Goal: Entertainment & Leisure: Consume media (video, audio)

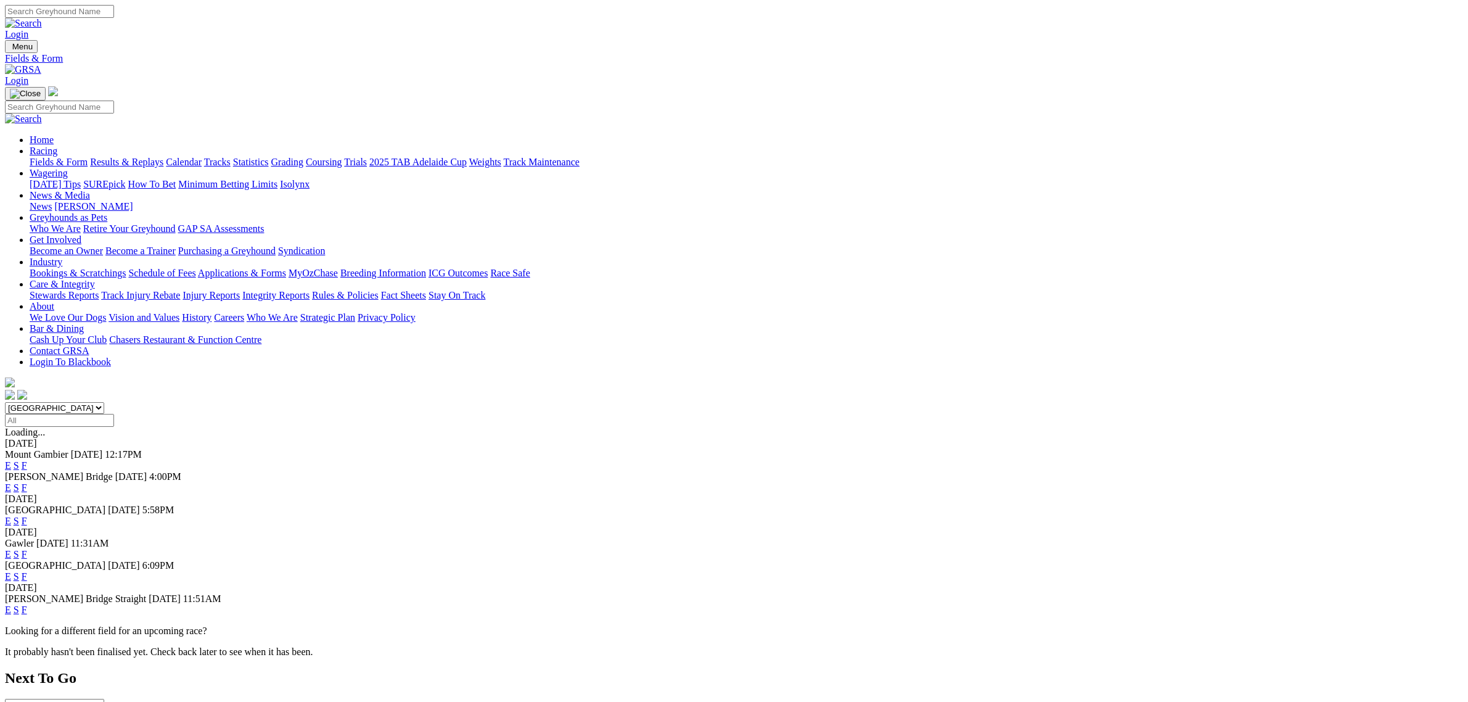
select select "QLD"
click at [104, 402] on select "[GEOGRAPHIC_DATA] [GEOGRAPHIC_DATA] [GEOGRAPHIC_DATA] [GEOGRAPHIC_DATA] [GEOGRA…" at bounding box center [54, 408] width 99 height 12
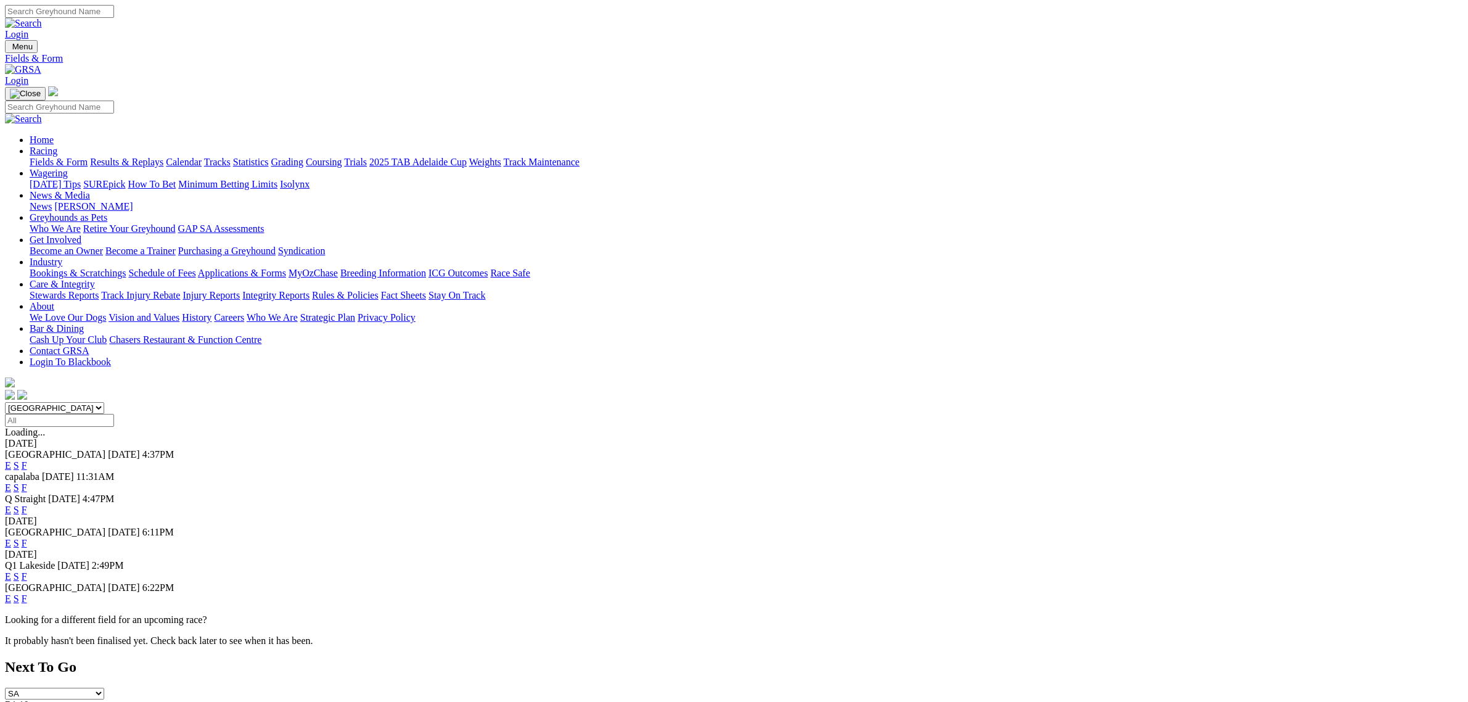
click at [11, 504] on link "E" at bounding box center [8, 509] width 6 height 10
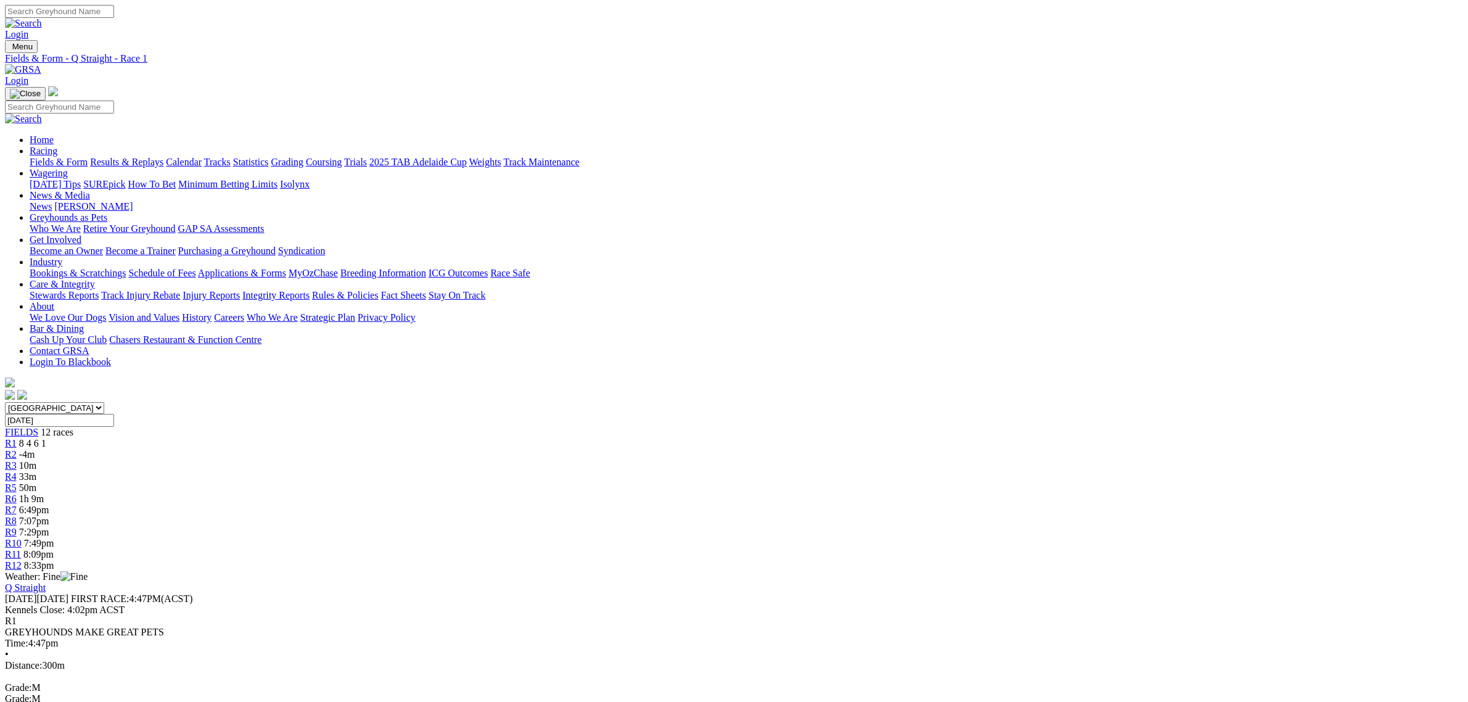
click at [997, 549] on div "R11 8:09pm" at bounding box center [734, 554] width 1458 height 11
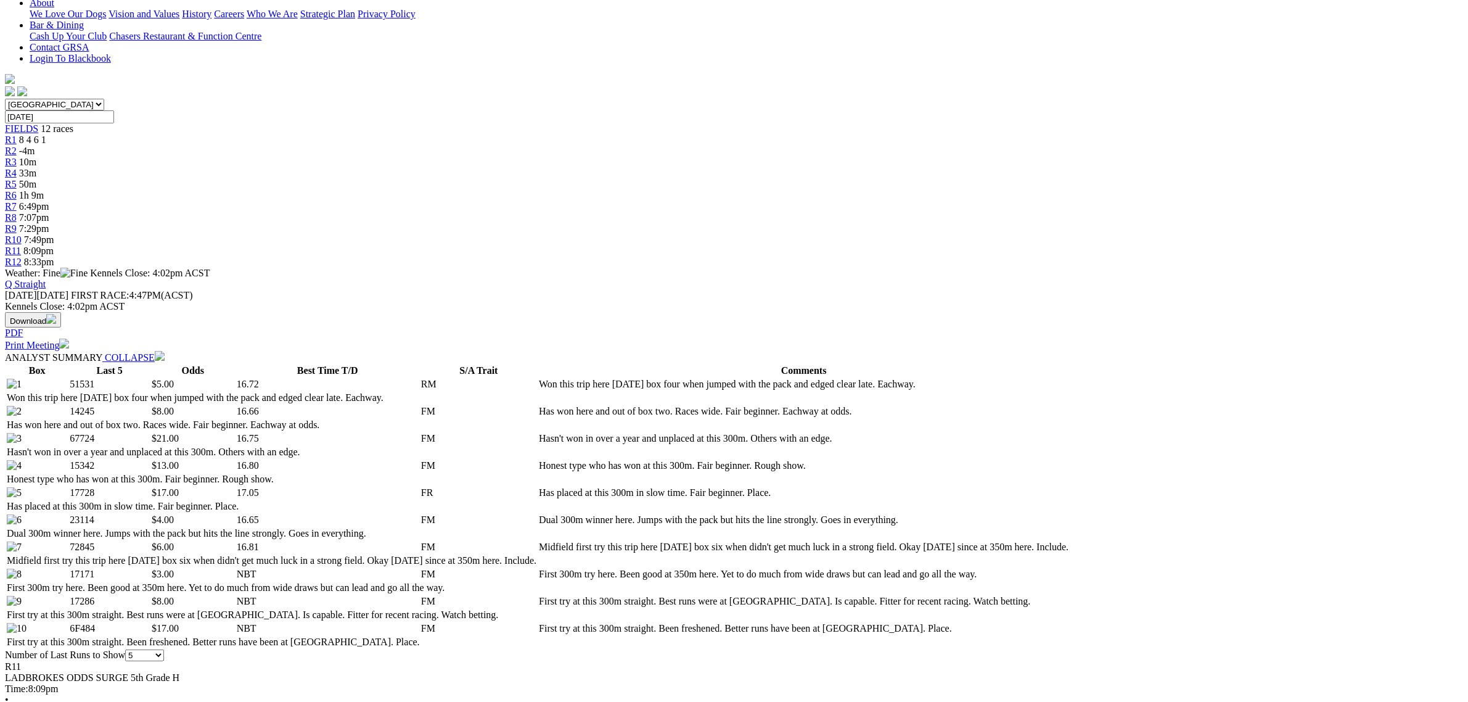
scroll to position [308, 0]
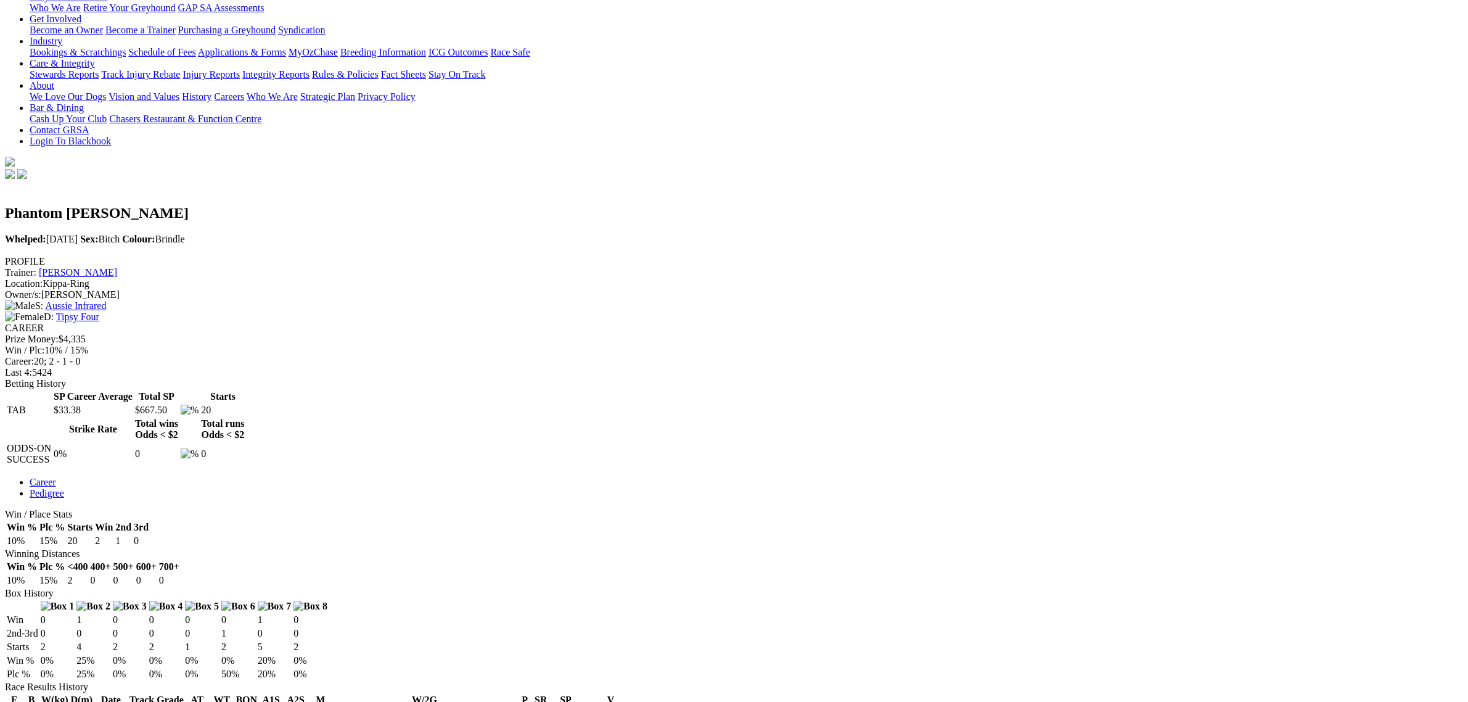
scroll to position [308, 0]
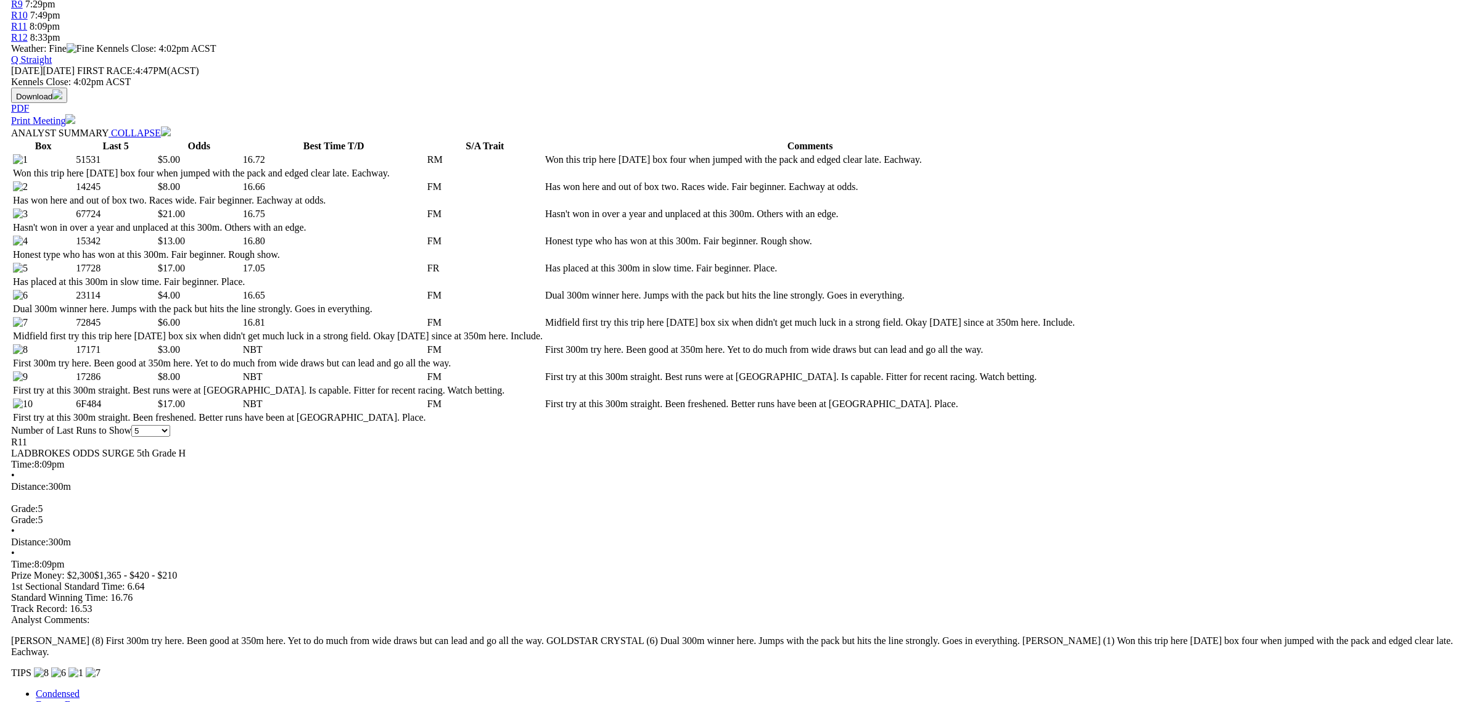
scroll to position [540, 0]
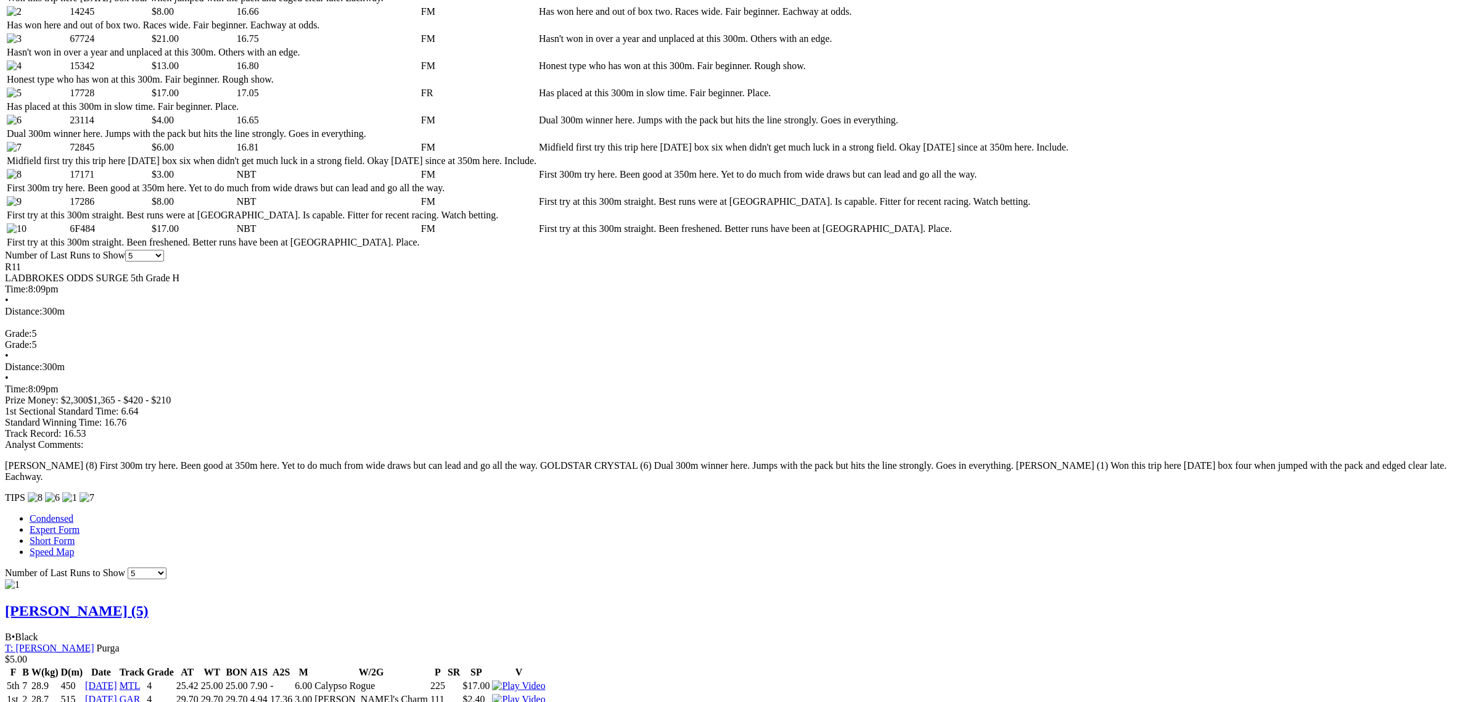
scroll to position [848, 0]
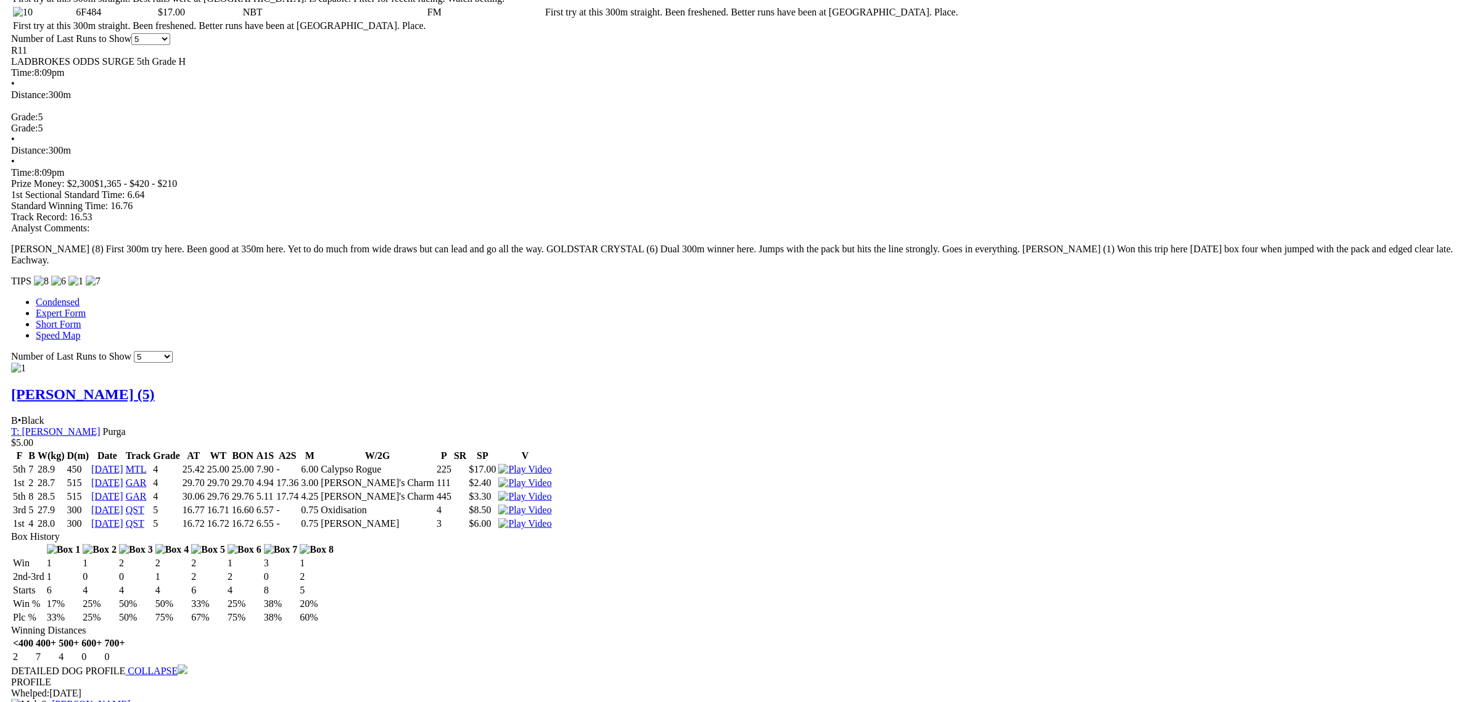
scroll to position [1002, 0]
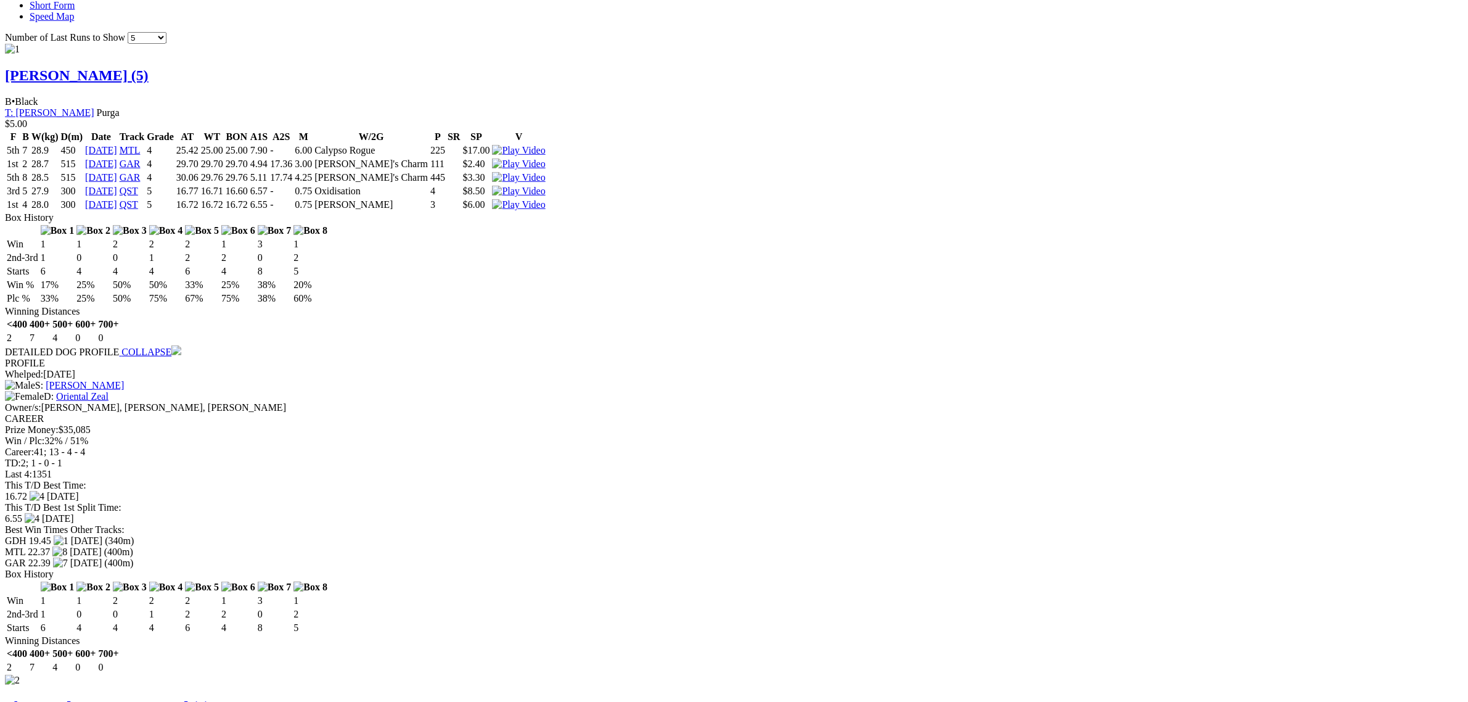
scroll to position [1387, 0]
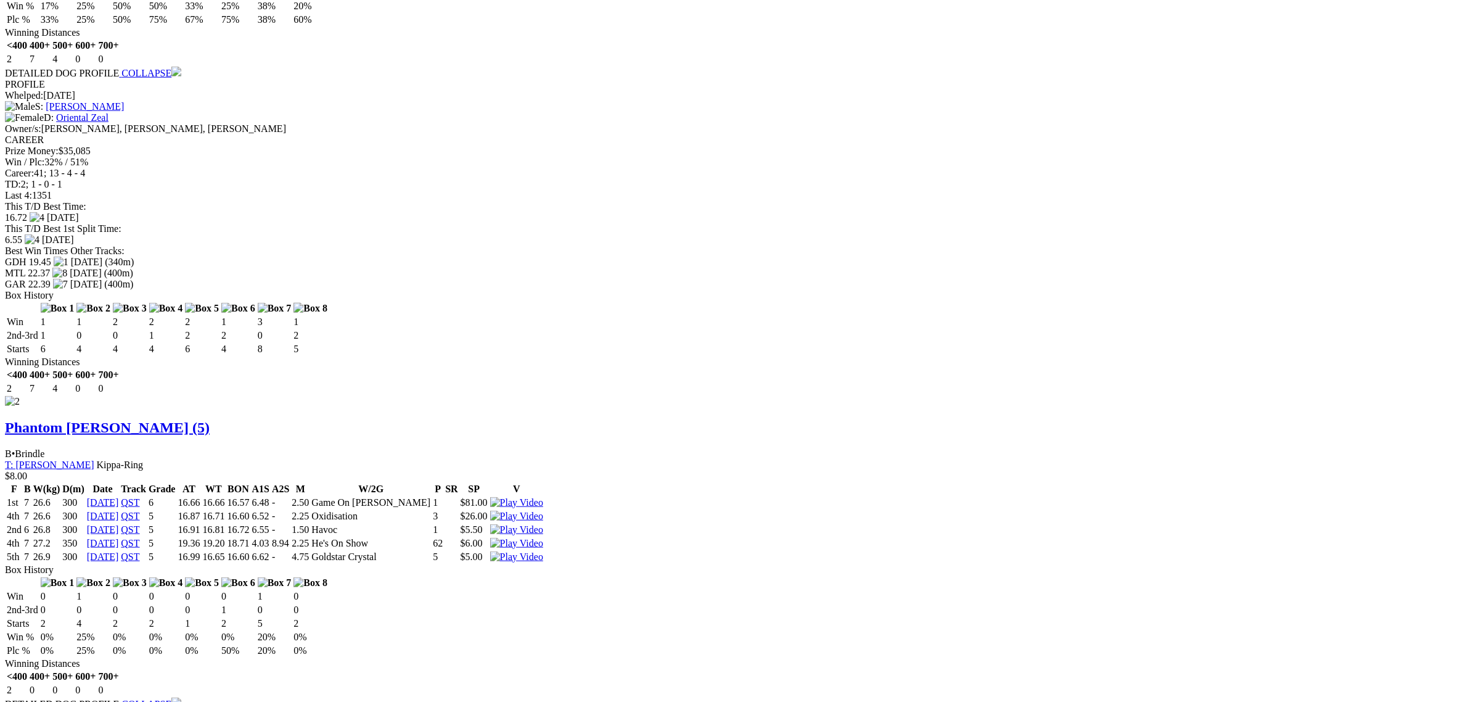
scroll to position [1541, 0]
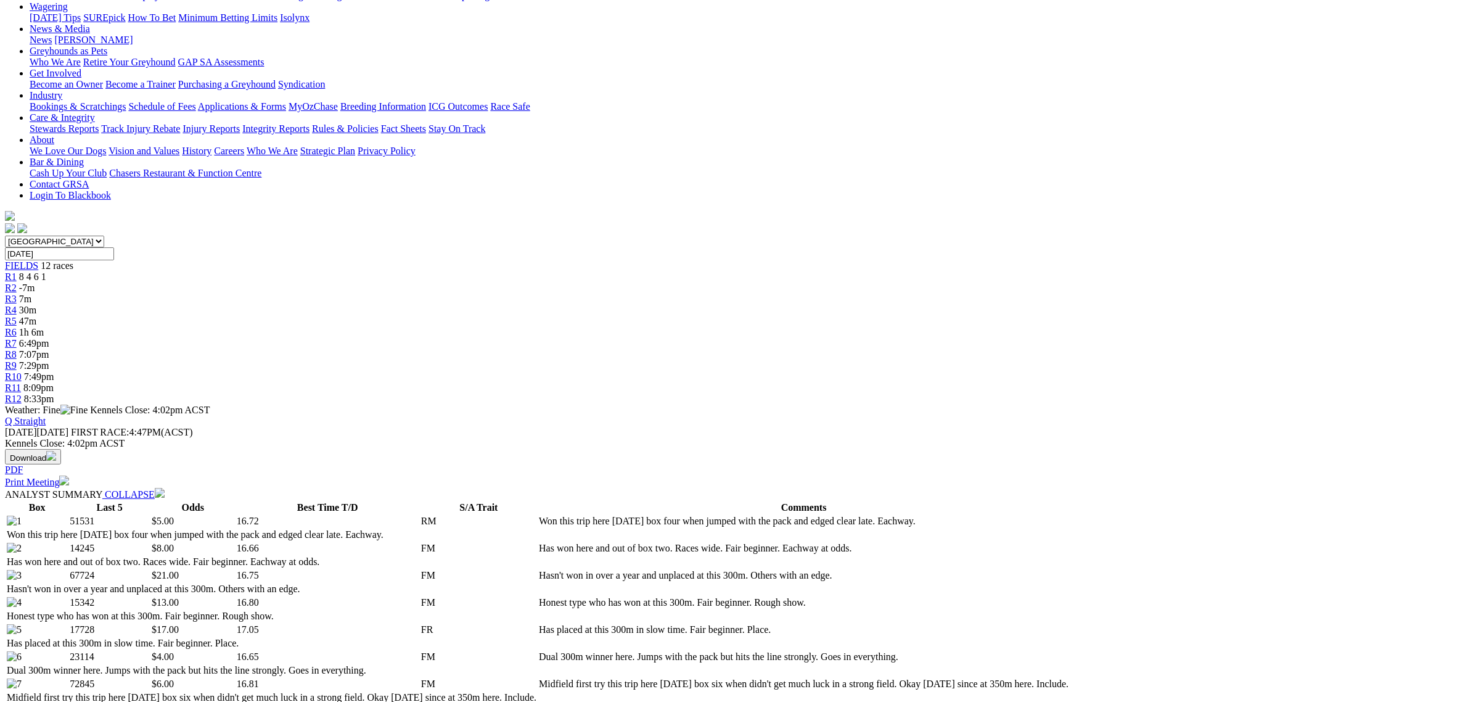
scroll to position [0, 0]
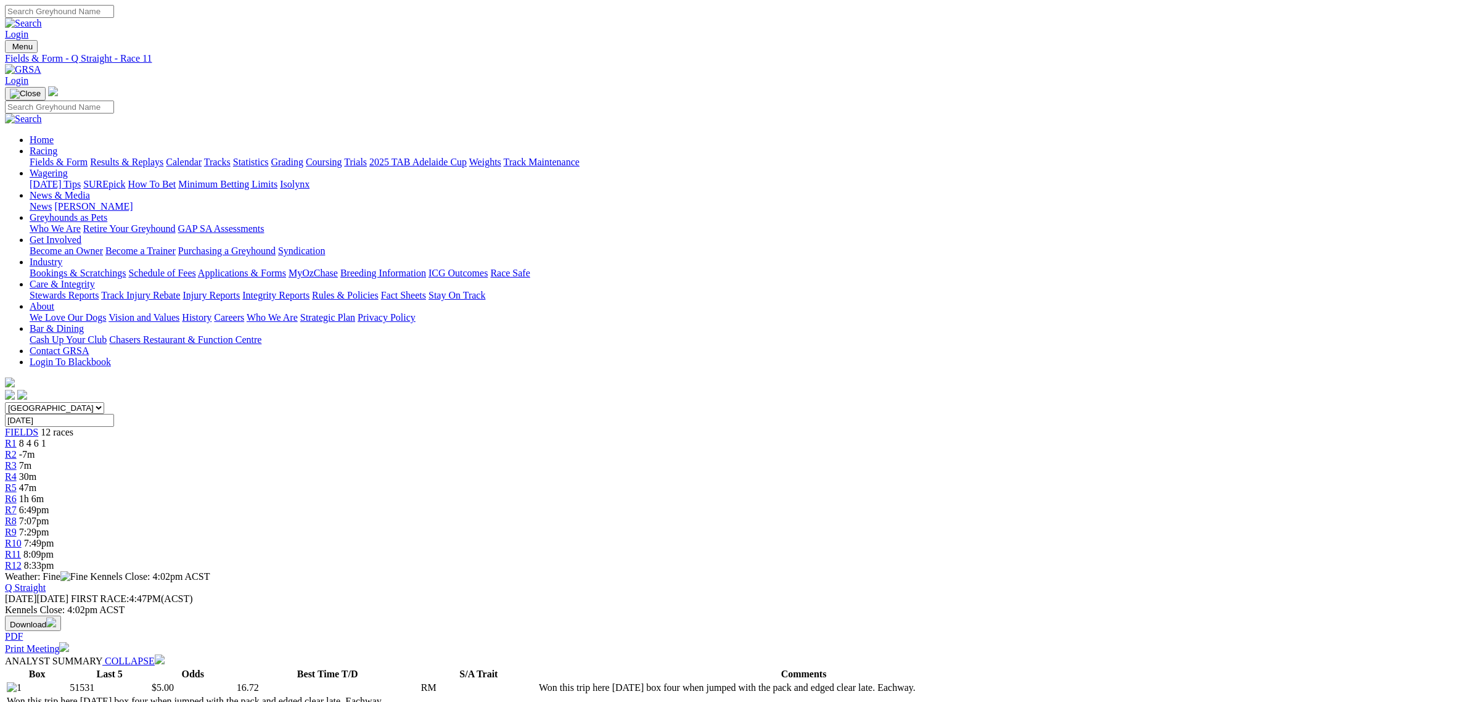
click at [17, 449] on span "R2" at bounding box center [11, 454] width 12 height 10
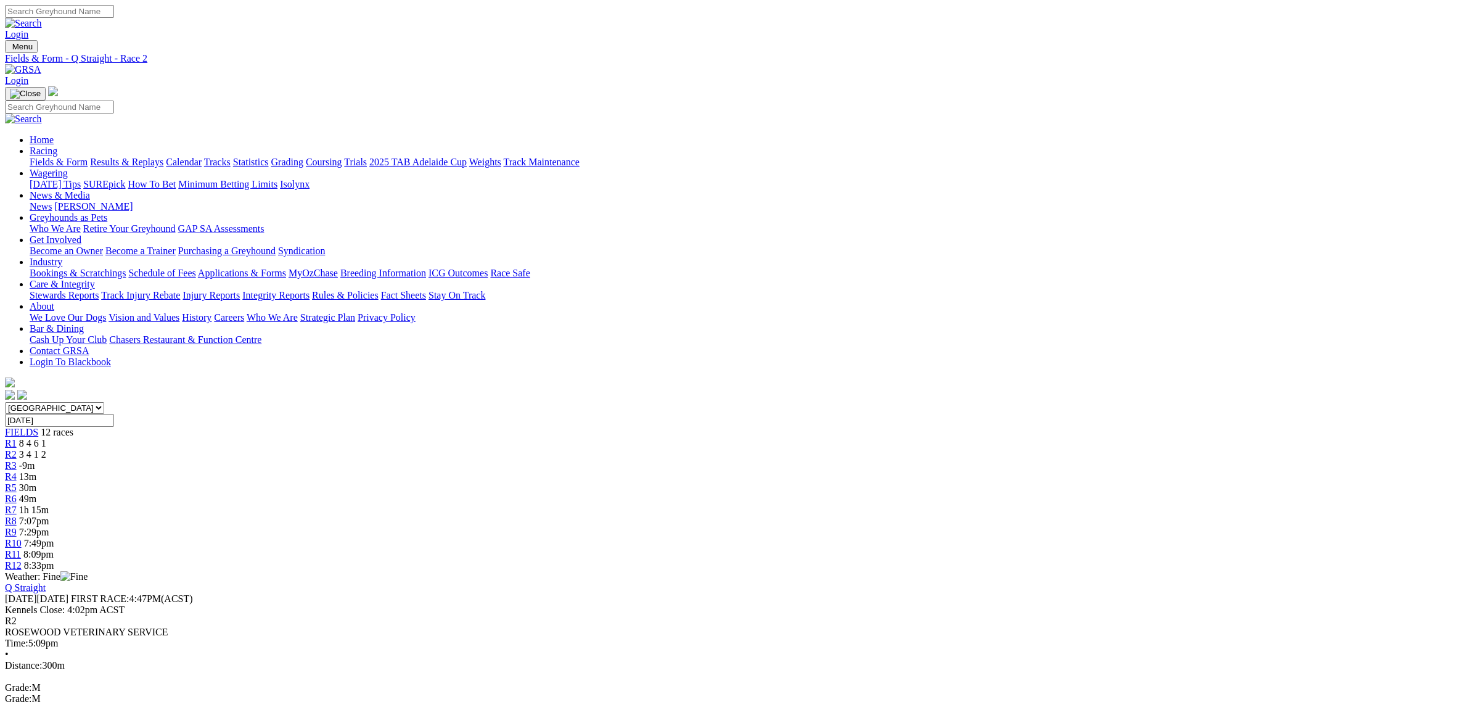
click at [17, 460] on span "R3" at bounding box center [11, 465] width 12 height 10
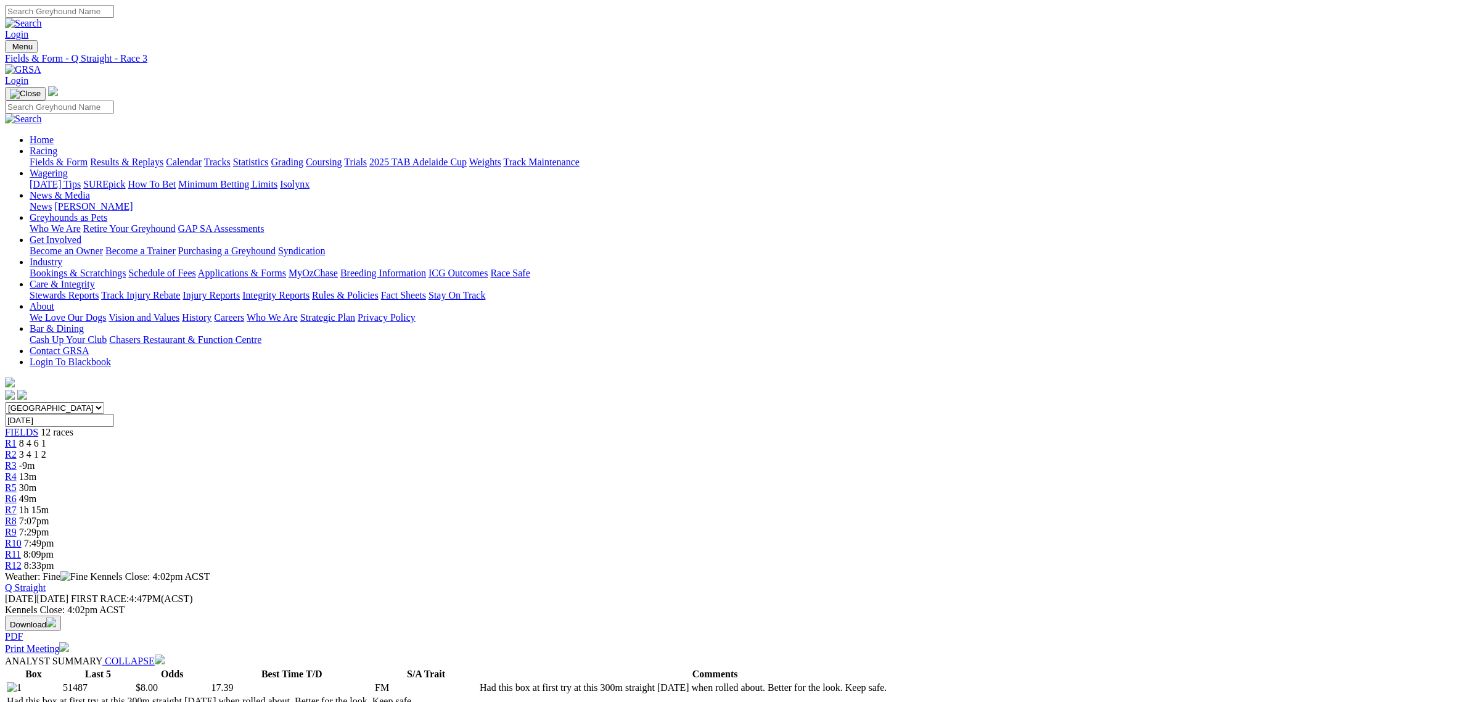
click at [54, 560] on span "8:33pm" at bounding box center [39, 565] width 30 height 10
